Goal: Check status: Check status

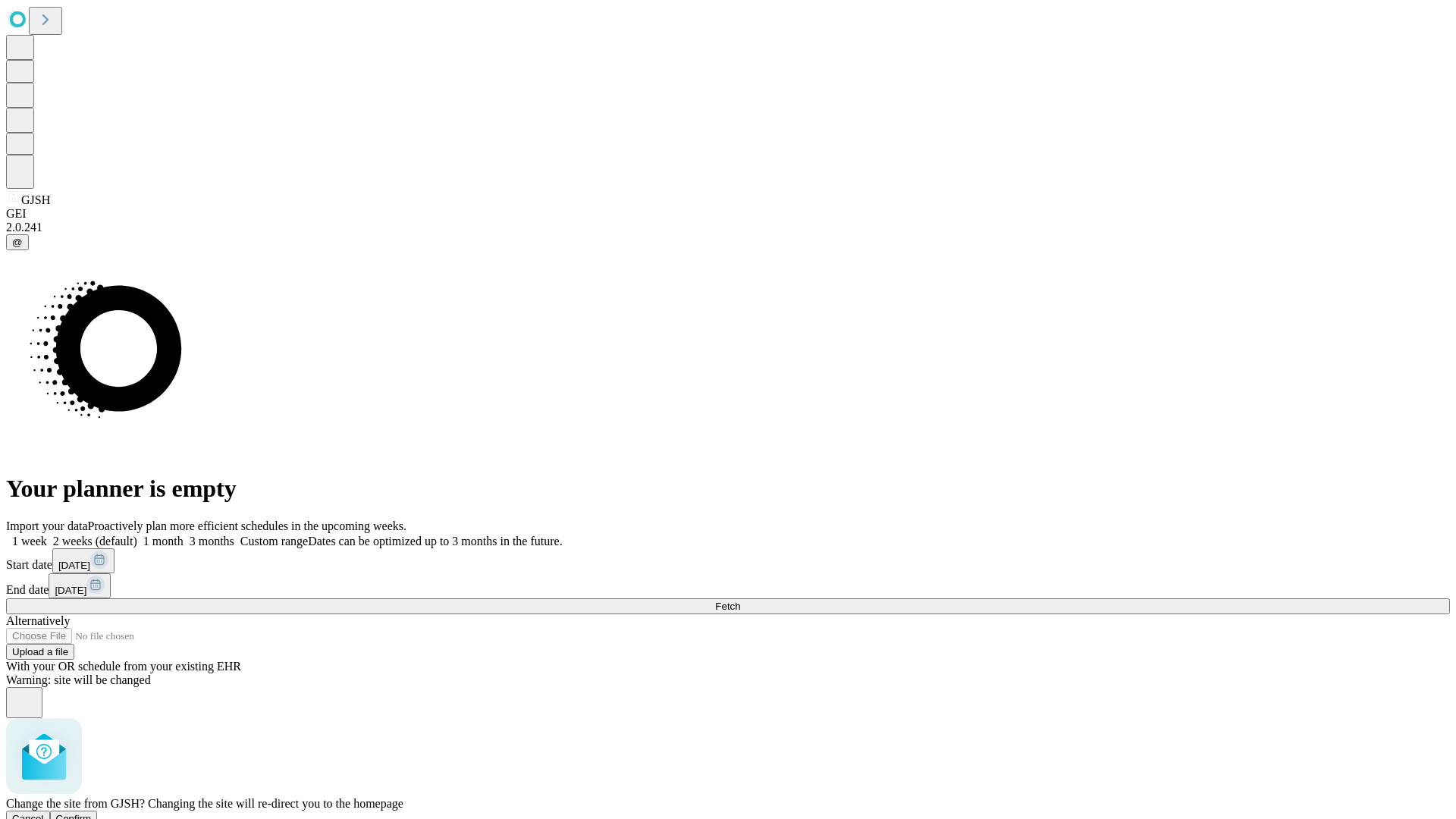
click at [91, 813] on span "Confirm" at bounding box center [73, 818] width 35 height 11
click at [137, 535] on label "2 weeks (default)" at bounding box center [92, 541] width 91 height 13
click at [740, 600] on span "Fetch" at bounding box center [728, 606] width 25 height 11
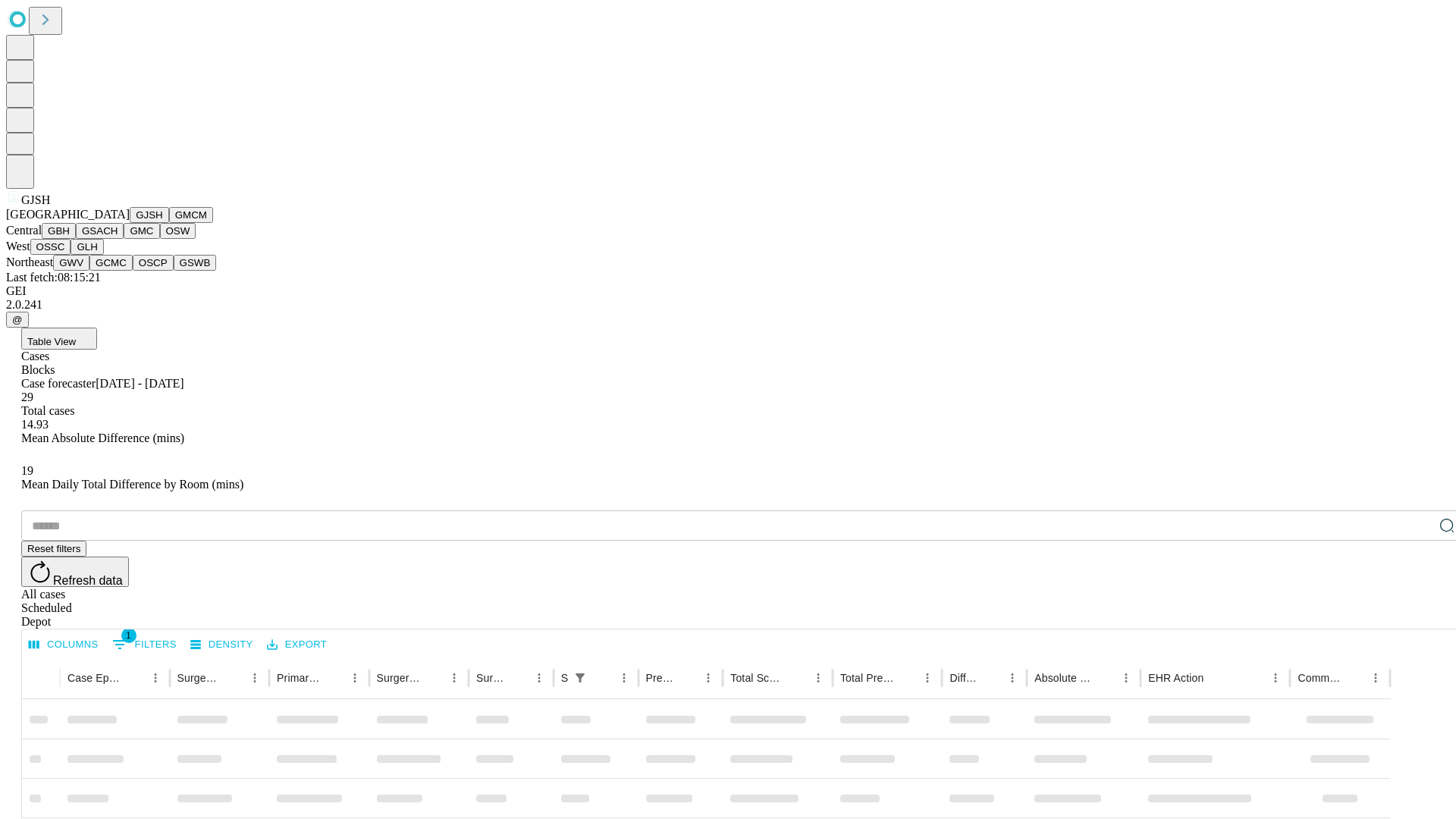
click at [169, 223] on button "GMCM" at bounding box center [191, 215] width 44 height 16
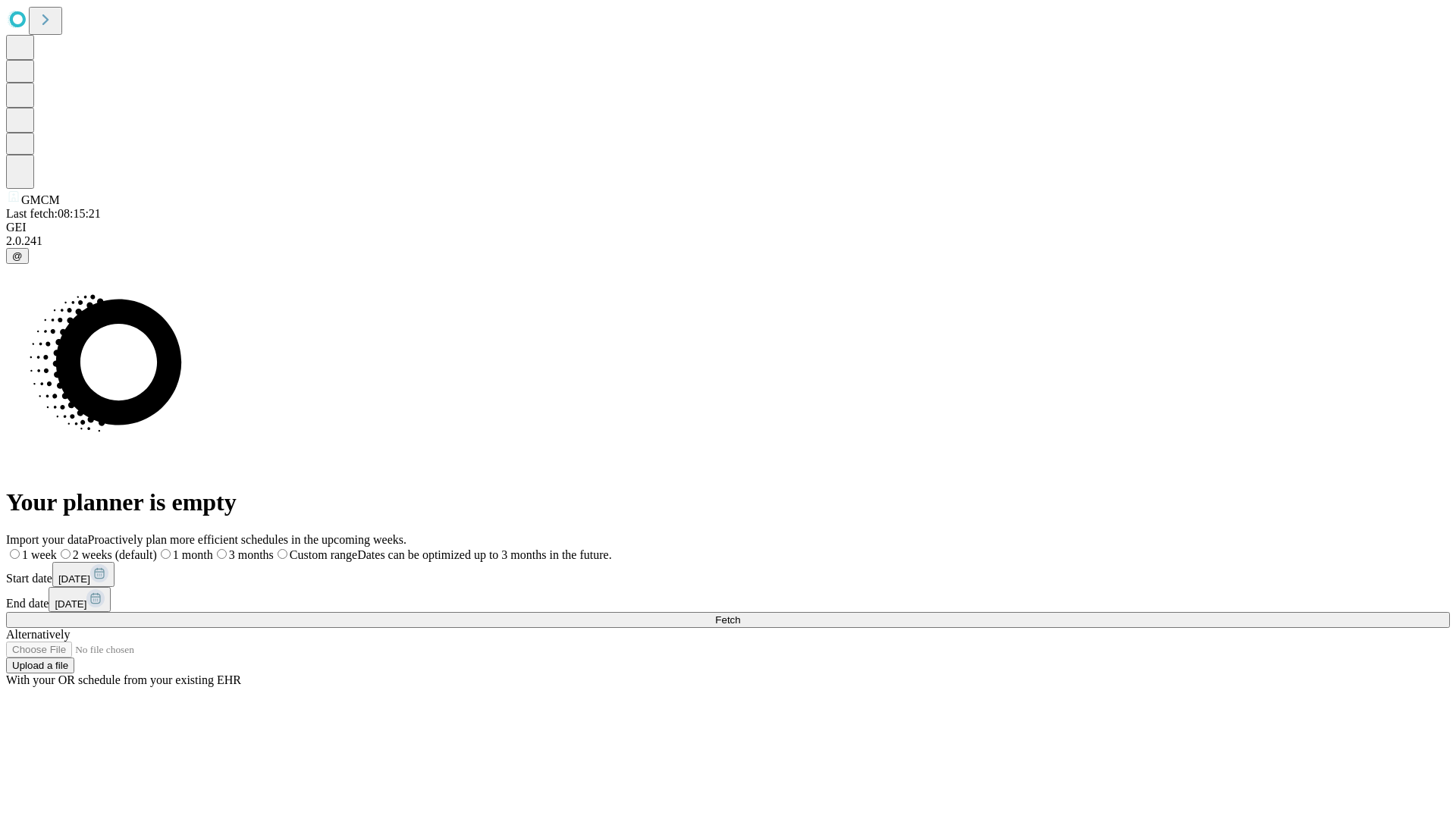
click at [740, 614] on span "Fetch" at bounding box center [728, 620] width 25 height 11
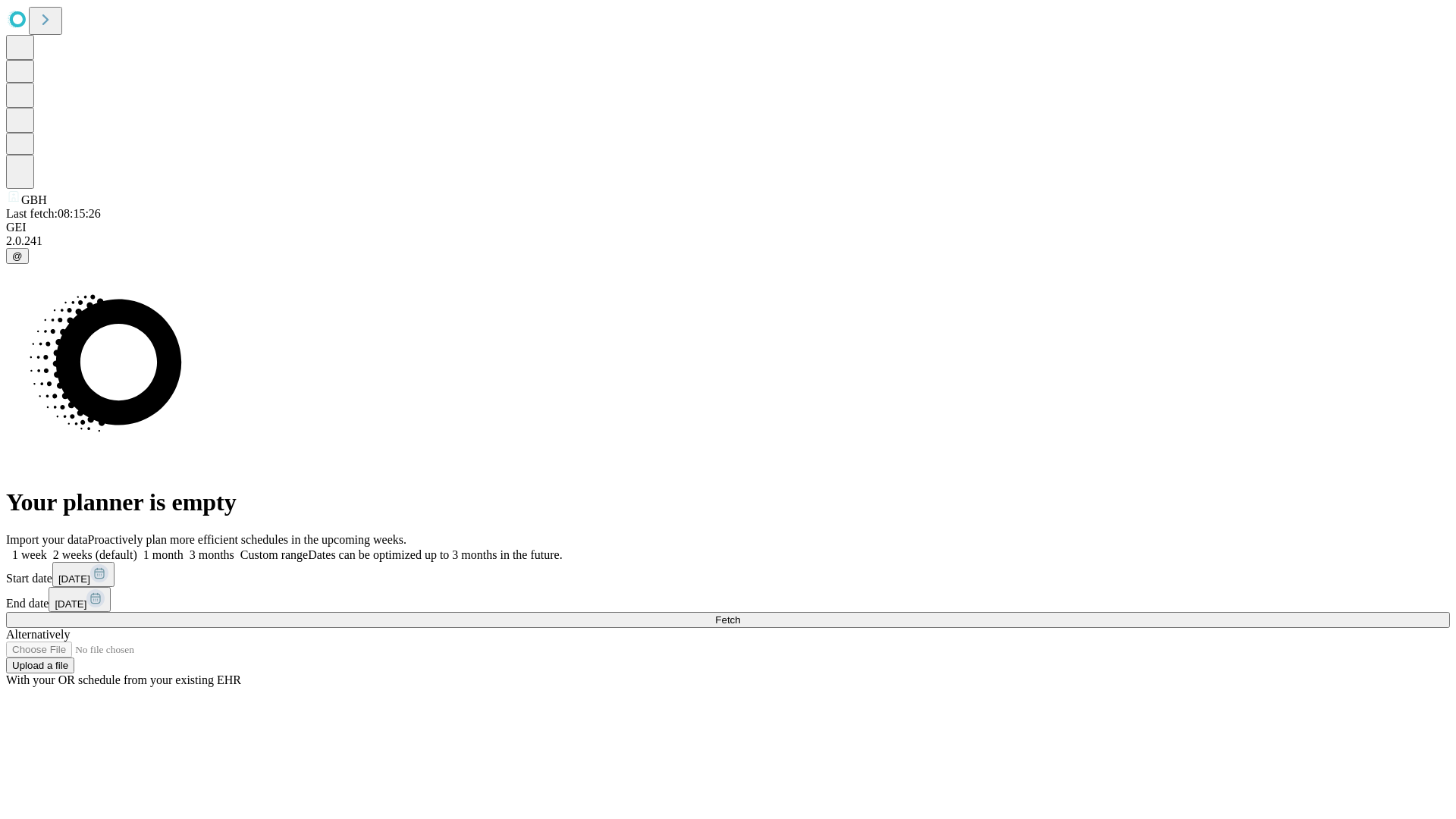
click at [137, 548] on label "2 weeks (default)" at bounding box center [92, 554] width 91 height 13
click at [740, 614] on span "Fetch" at bounding box center [728, 620] width 25 height 11
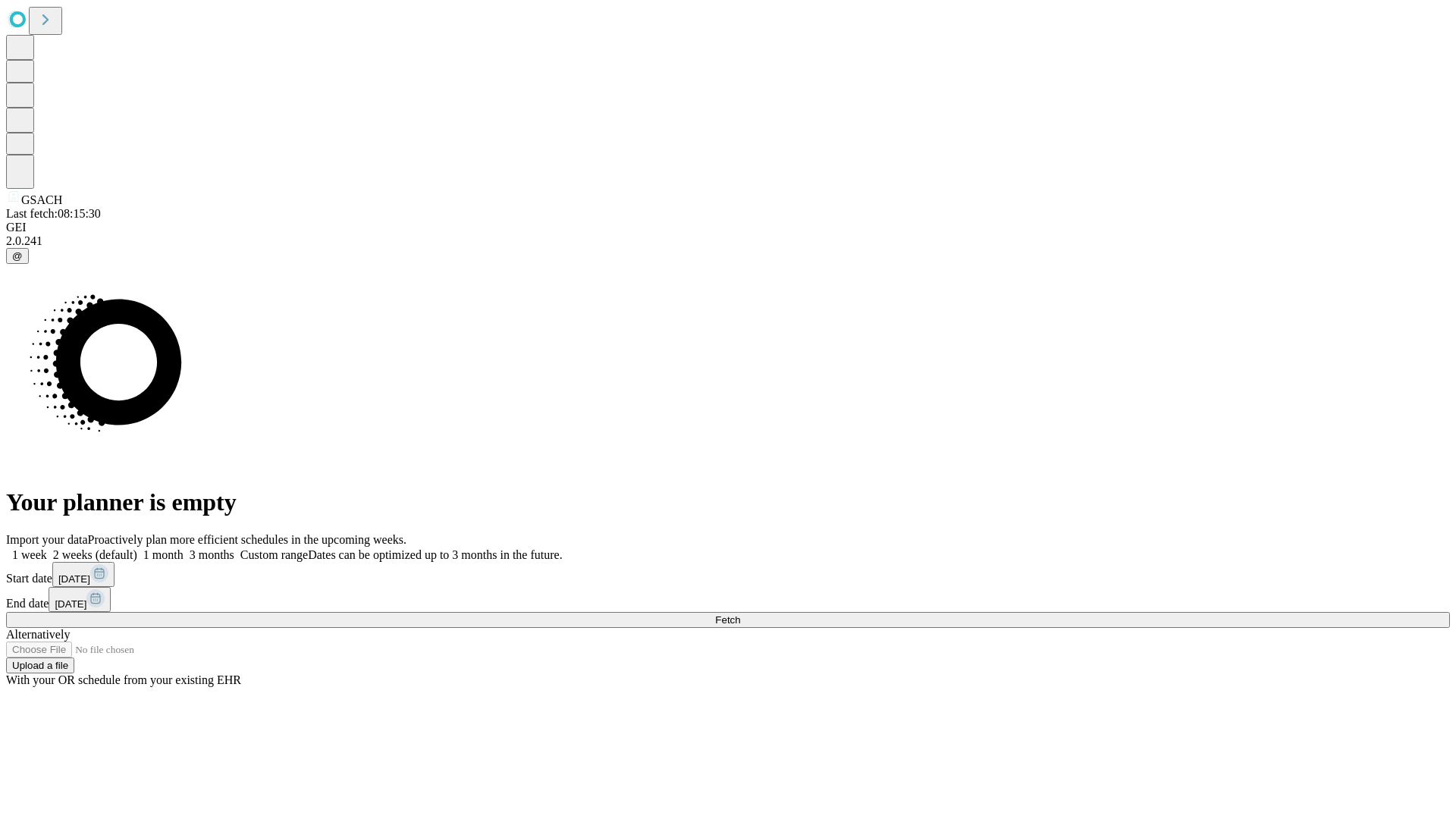
click at [137, 548] on label "2 weeks (default)" at bounding box center [92, 554] width 91 height 13
click at [740, 614] on span "Fetch" at bounding box center [728, 620] width 25 height 11
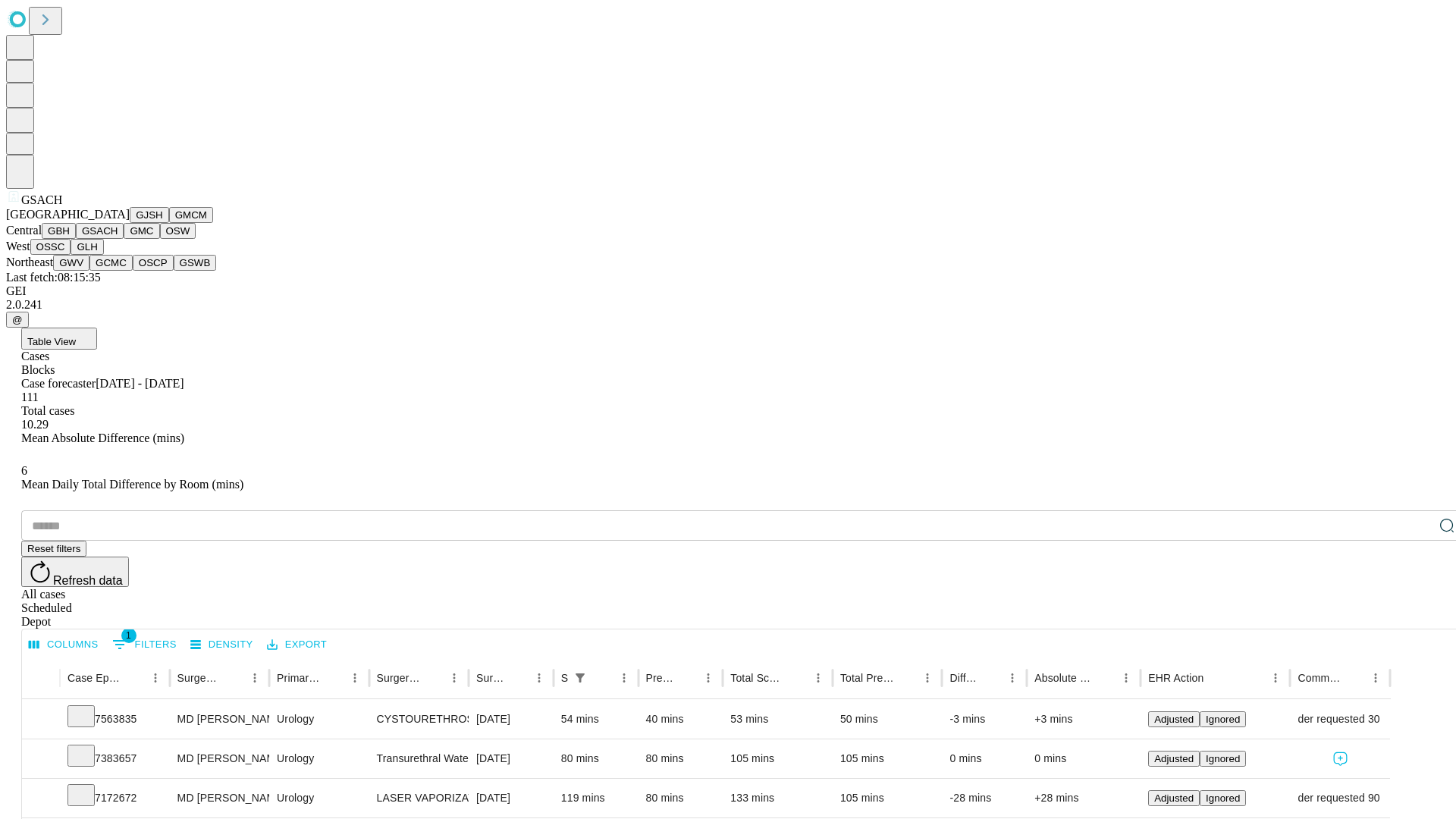
click at [124, 239] on button "GMC" at bounding box center [141, 231] width 35 height 16
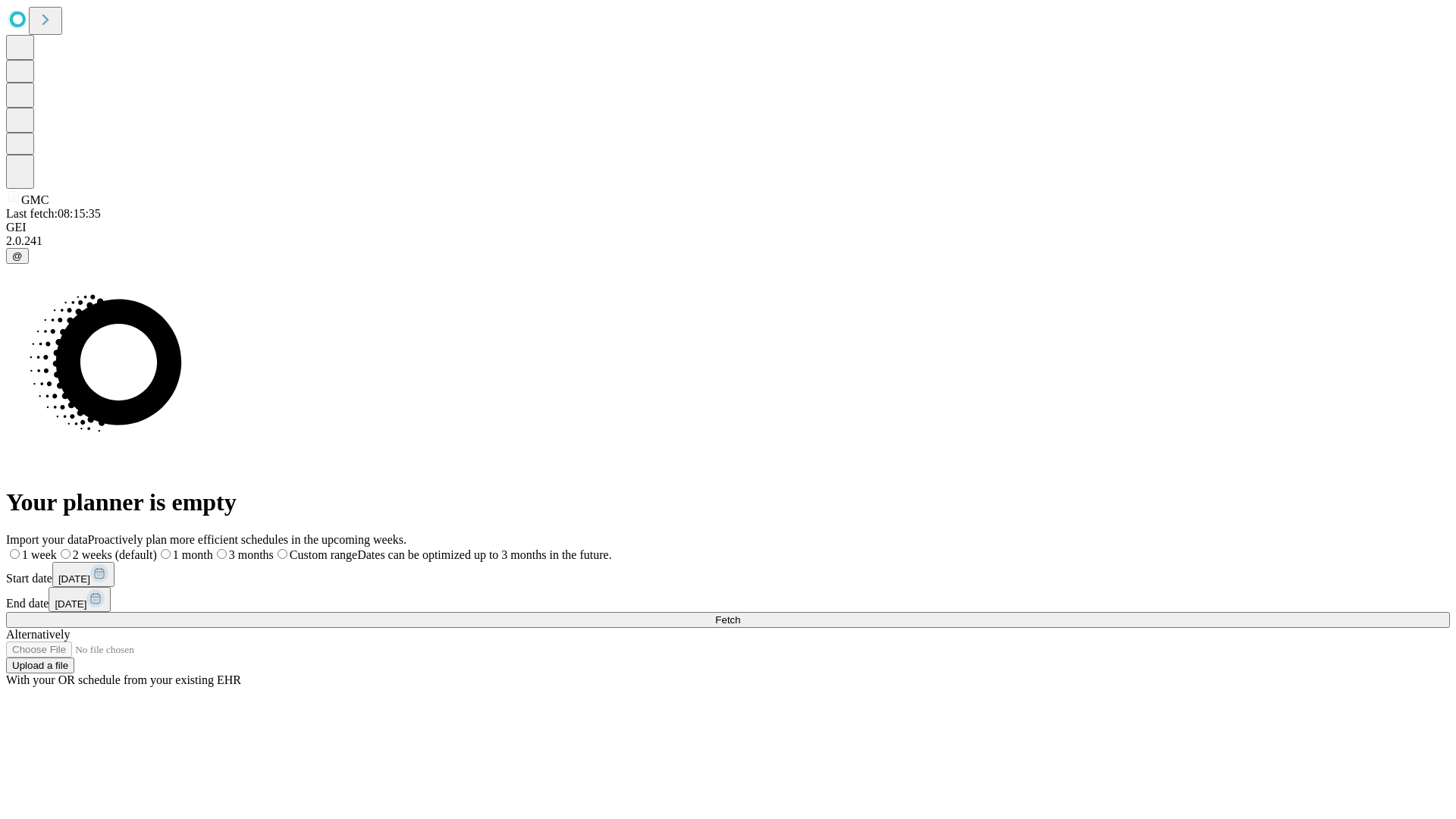
click at [157, 548] on label "2 weeks (default)" at bounding box center [106, 554] width 100 height 13
click at [740, 614] on span "Fetch" at bounding box center [728, 620] width 25 height 11
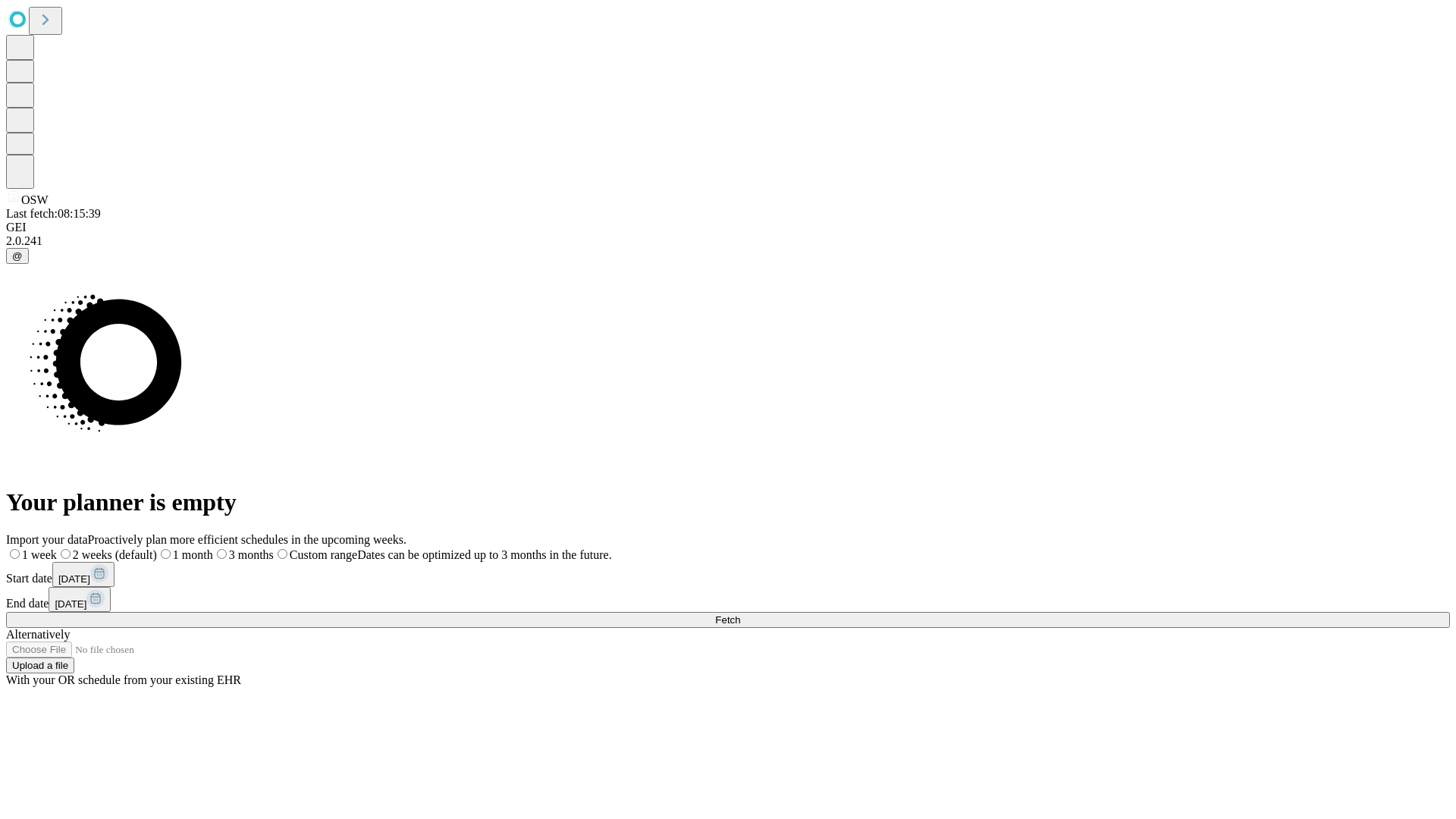
click at [157, 548] on label "2 weeks (default)" at bounding box center [106, 554] width 100 height 13
click at [740, 614] on span "Fetch" at bounding box center [728, 620] width 25 height 11
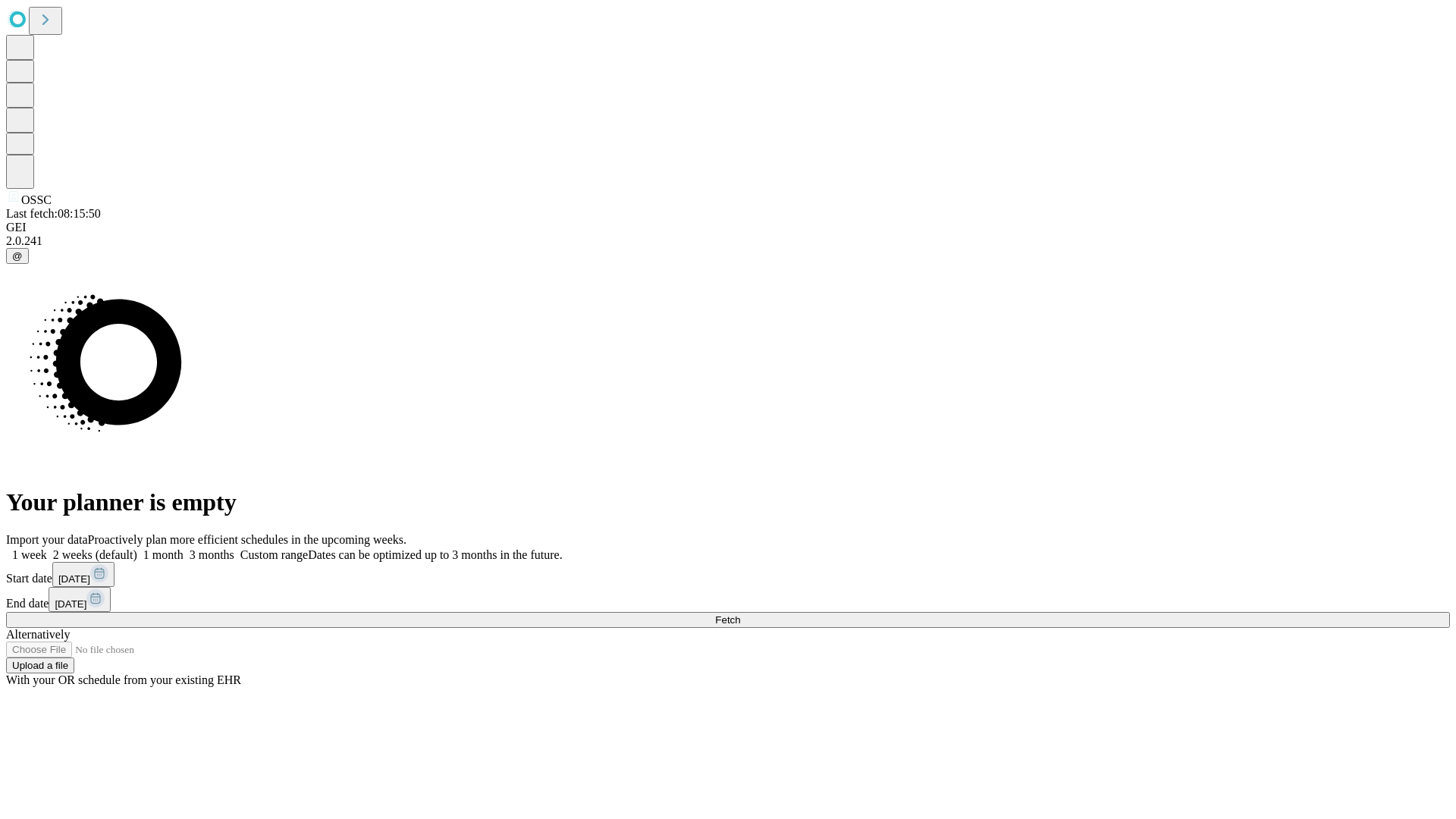
click at [137, 548] on label "2 weeks (default)" at bounding box center [92, 554] width 91 height 13
click at [740, 614] on span "Fetch" at bounding box center [728, 620] width 25 height 11
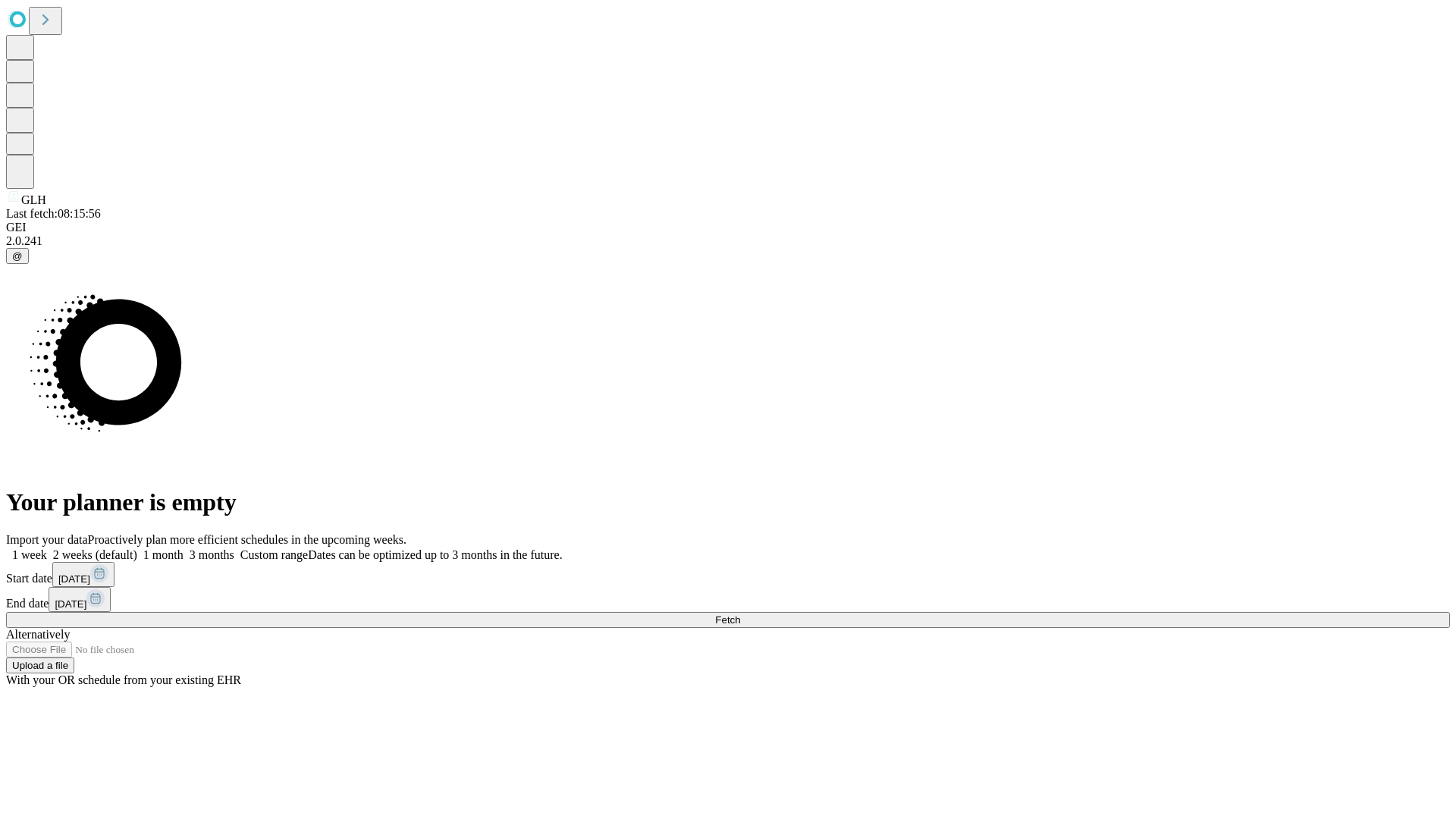
click at [137, 548] on label "2 weeks (default)" at bounding box center [92, 554] width 91 height 13
click at [740, 614] on span "Fetch" at bounding box center [728, 620] width 25 height 11
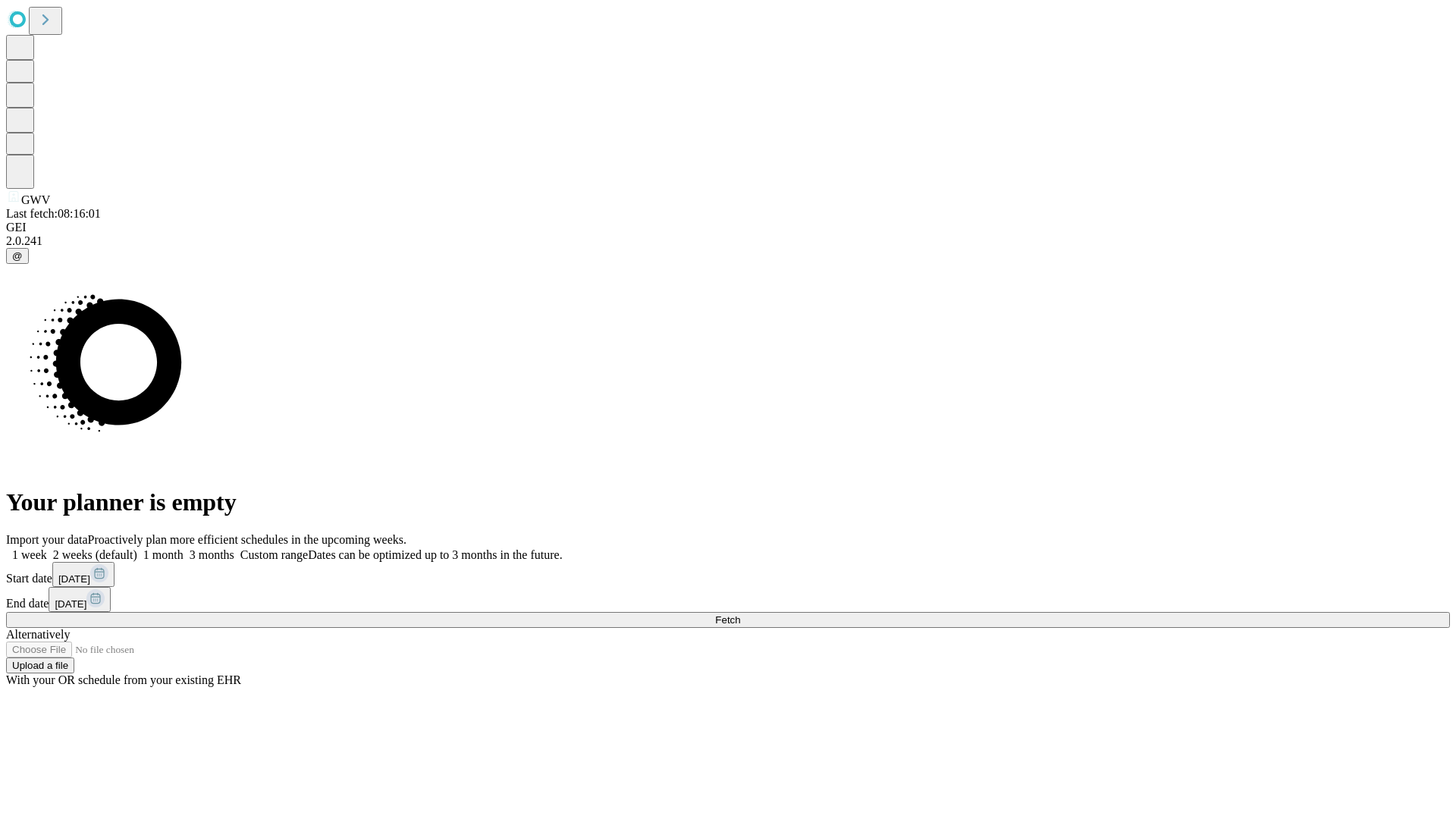
click at [137, 548] on label "2 weeks (default)" at bounding box center [92, 554] width 91 height 13
click at [740, 614] on span "Fetch" at bounding box center [728, 620] width 25 height 11
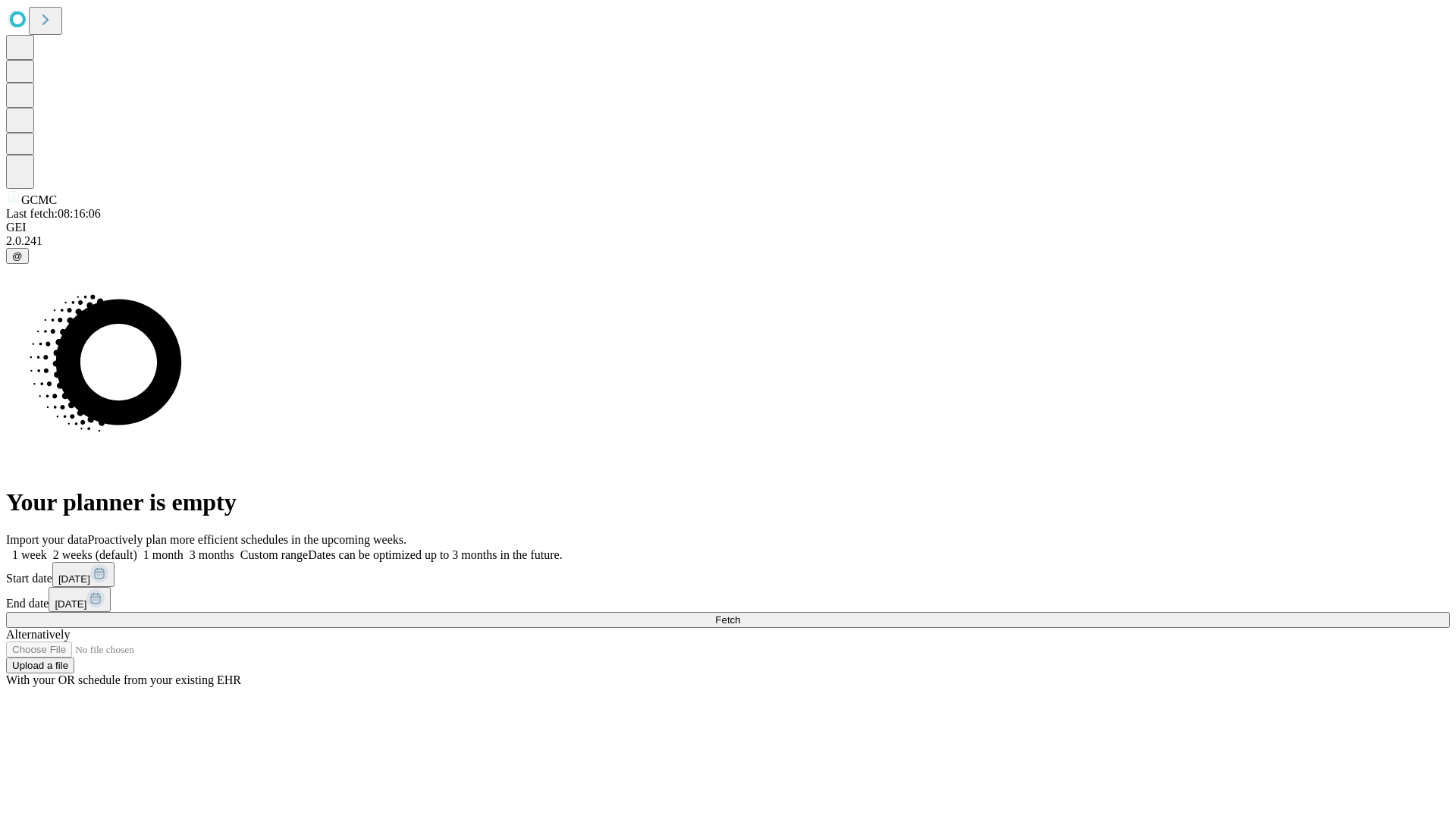
click at [137, 548] on label "2 weeks (default)" at bounding box center [92, 554] width 91 height 13
click at [740, 614] on span "Fetch" at bounding box center [728, 620] width 25 height 11
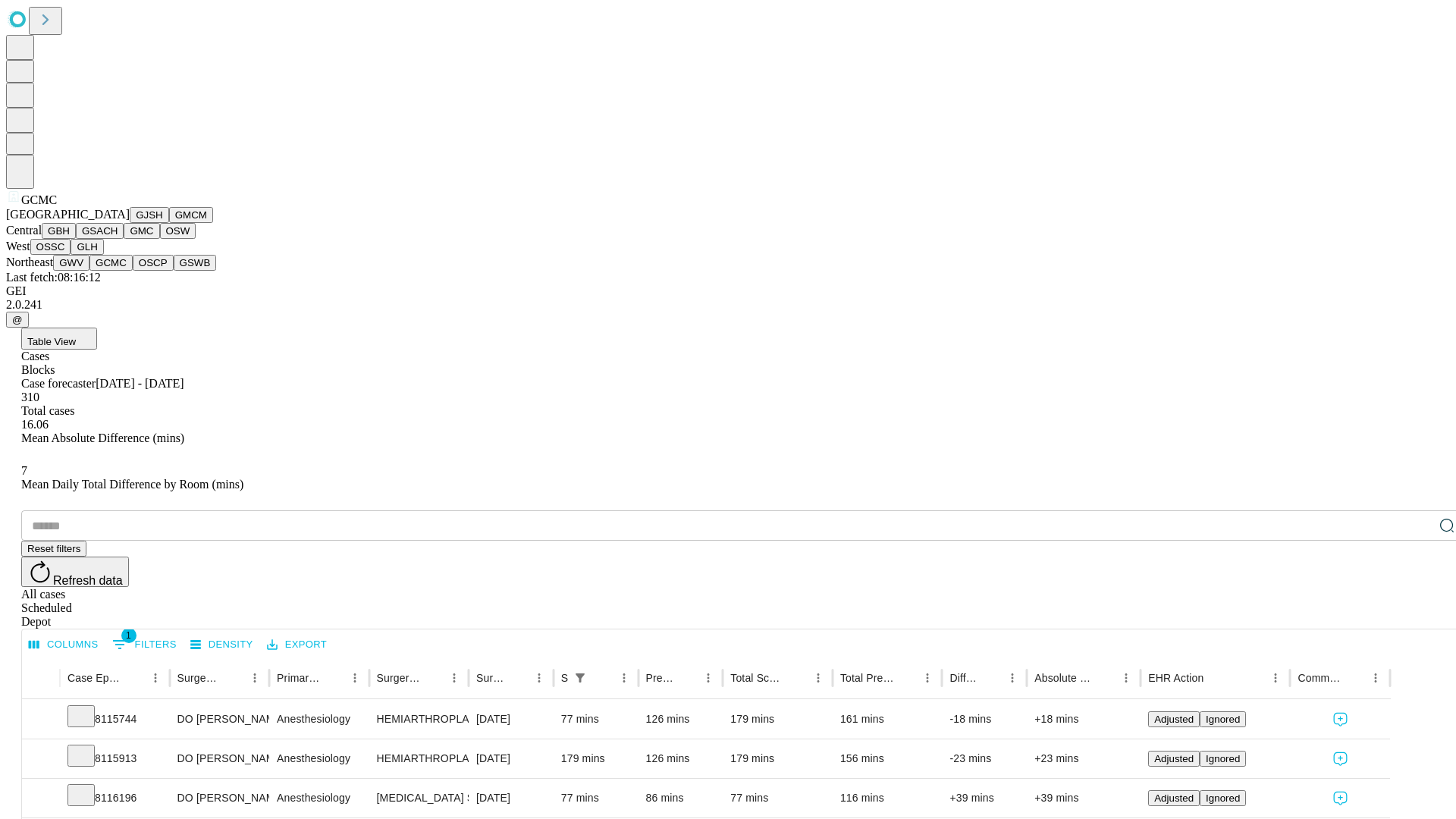
click at [132, 271] on button "OSCP" at bounding box center [153, 262] width 41 height 16
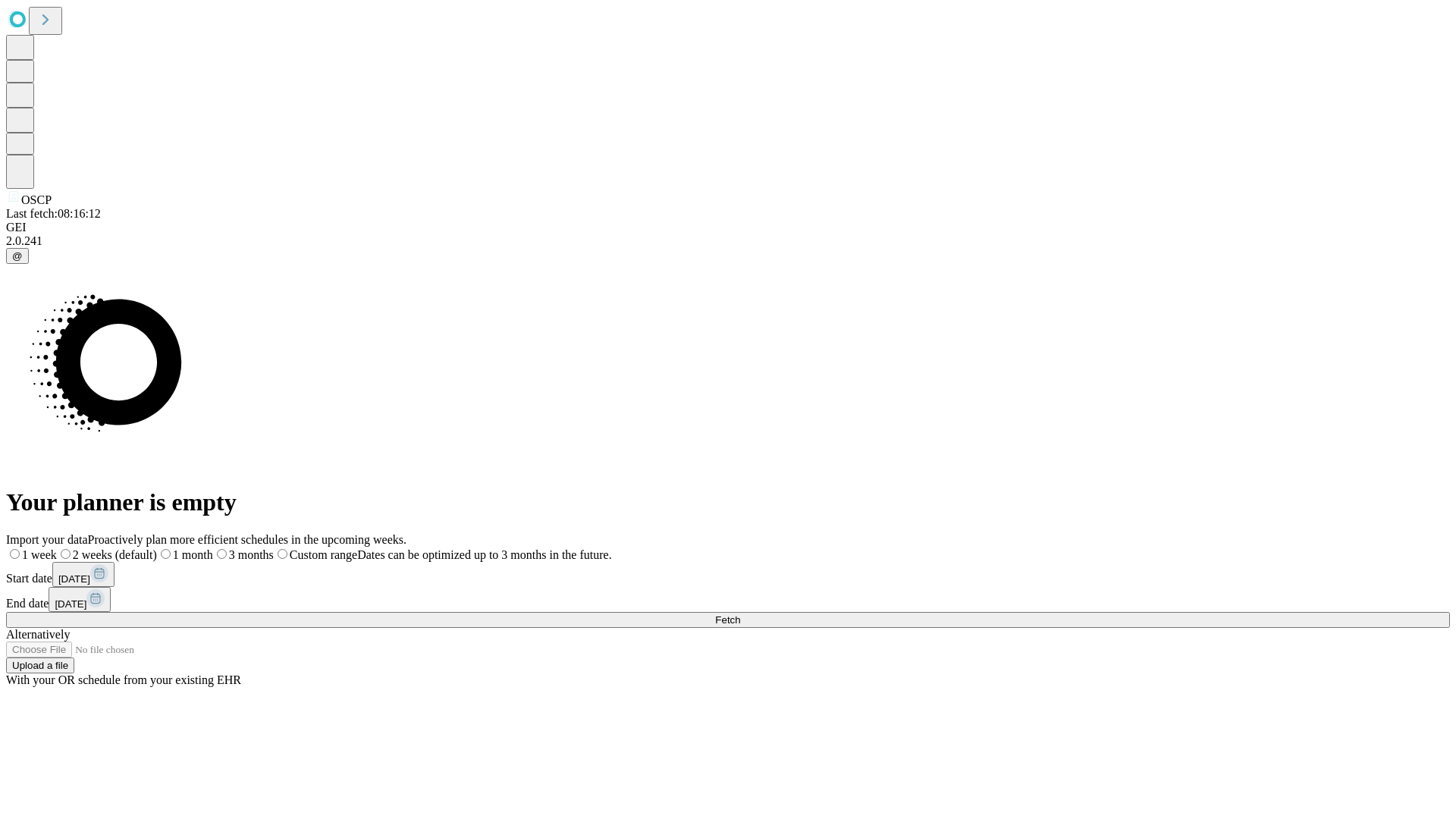
click at [157, 548] on label "2 weeks (default)" at bounding box center [106, 554] width 100 height 13
click at [740, 614] on span "Fetch" at bounding box center [728, 620] width 25 height 11
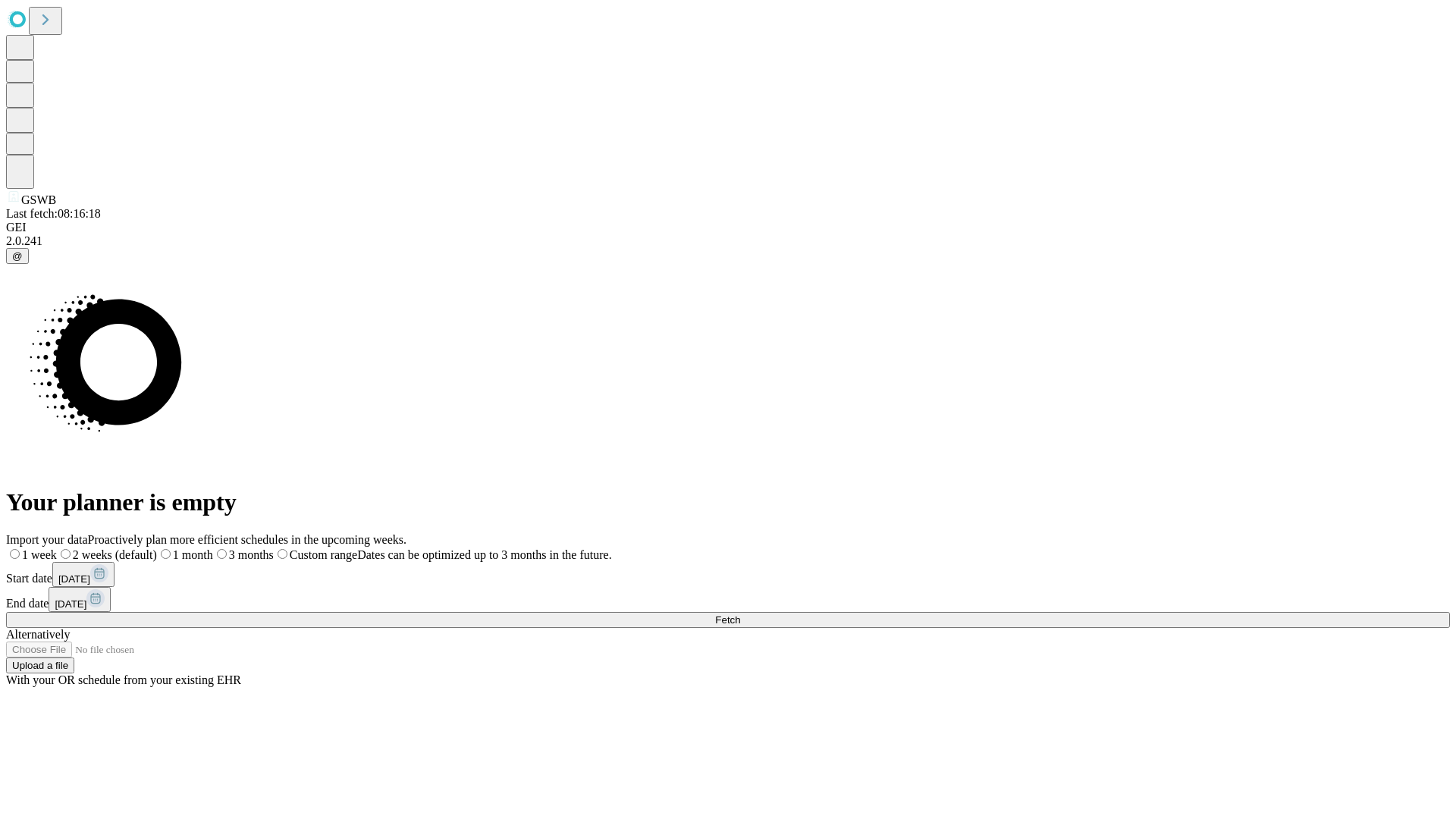
click at [740, 614] on span "Fetch" at bounding box center [728, 620] width 25 height 11
